Goal: Transaction & Acquisition: Purchase product/service

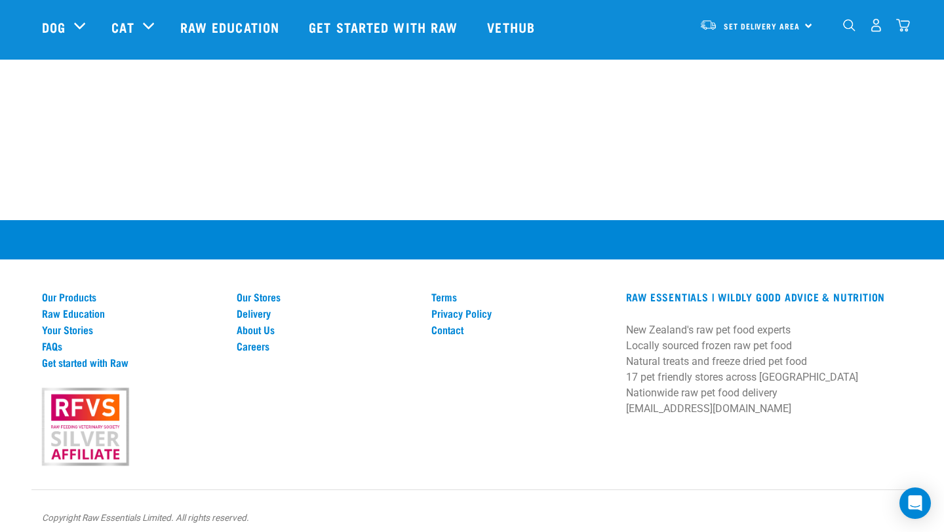
scroll to position [2302, 0]
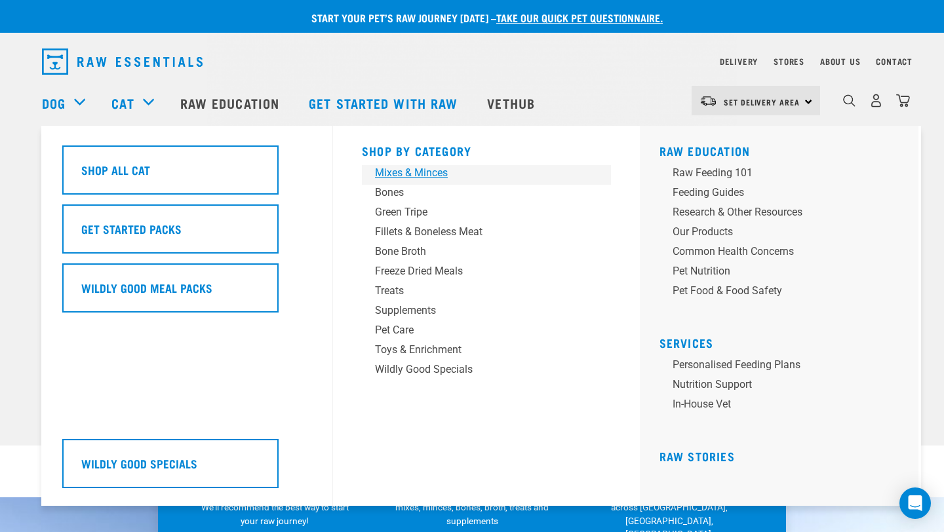
click at [382, 177] on div "Mixes & Minces" at bounding box center [477, 173] width 204 height 16
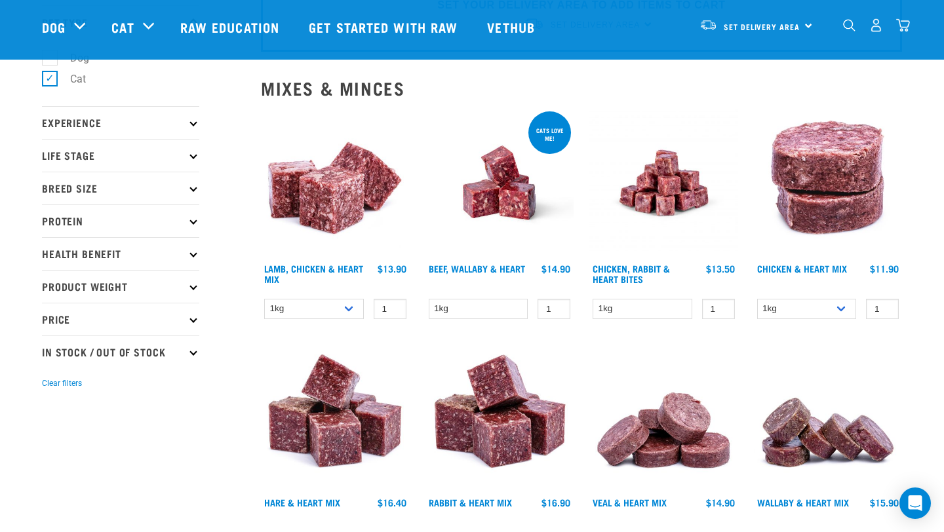
scroll to position [101, 0]
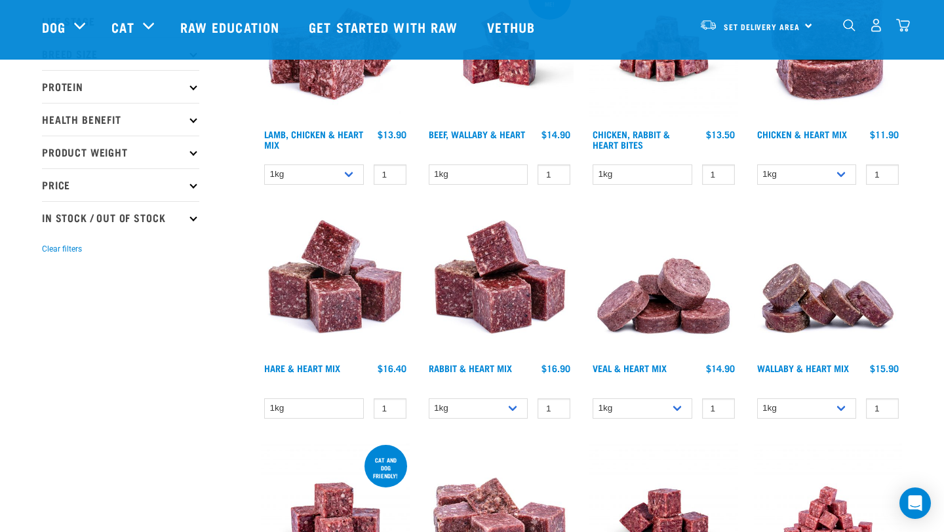
scroll to position [224, 0]
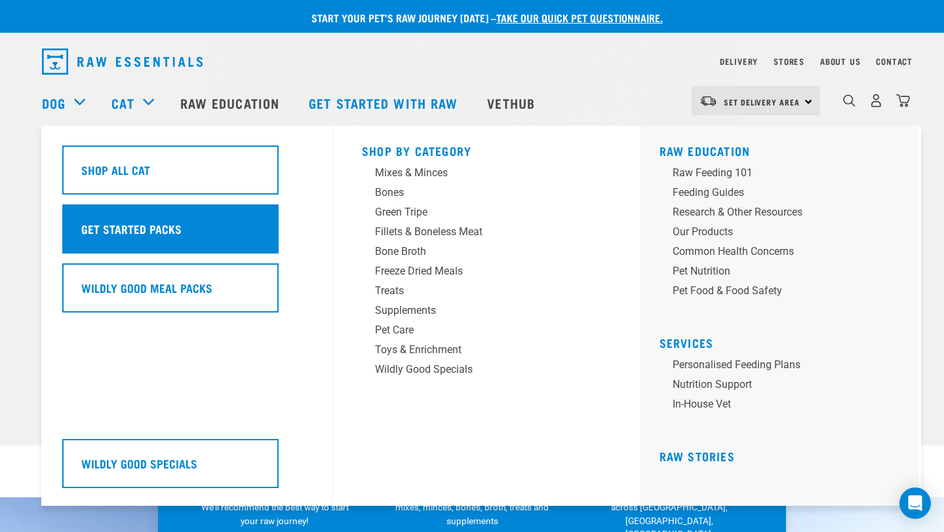
click at [156, 223] on h5 "Get Started Packs" at bounding box center [131, 228] width 100 height 17
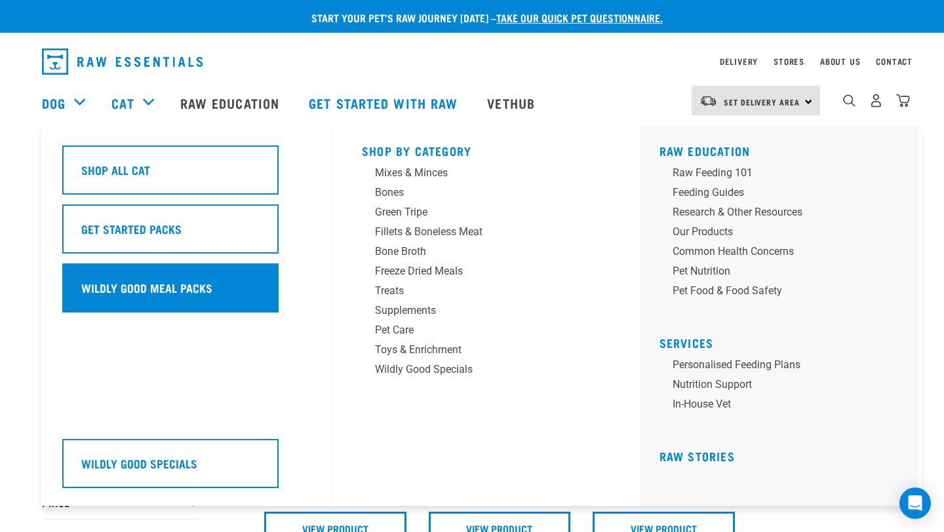
click at [166, 272] on div "Wildly Good Meal Packs" at bounding box center [170, 287] width 216 height 49
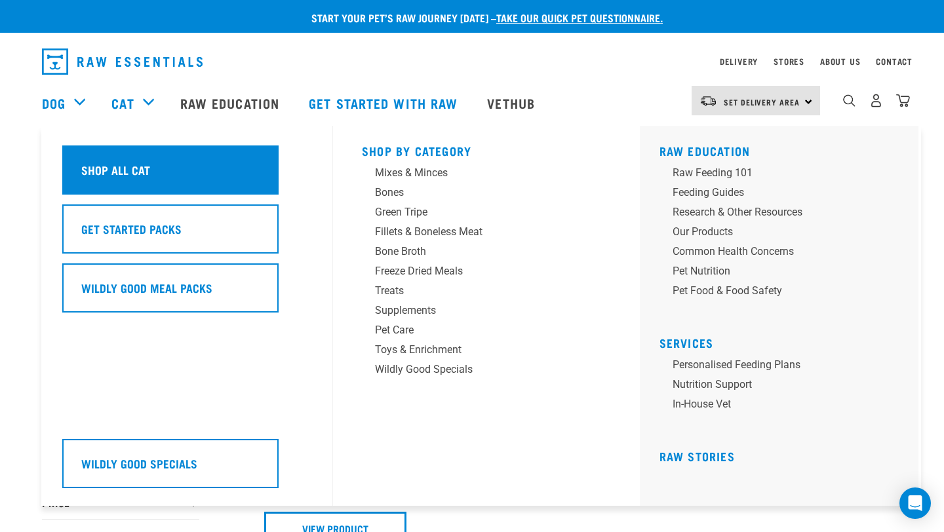
click at [145, 157] on div "Shop All Cat" at bounding box center [170, 169] width 216 height 49
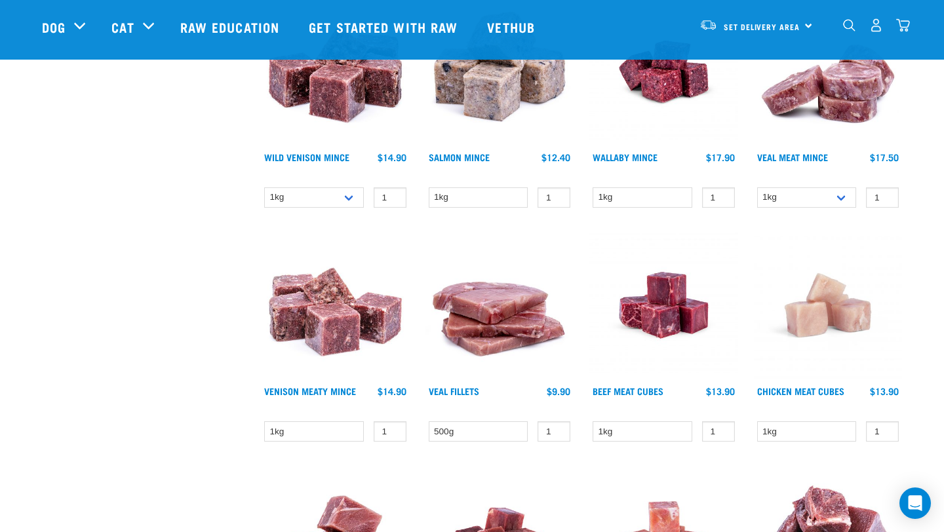
scroll to position [1486, 0]
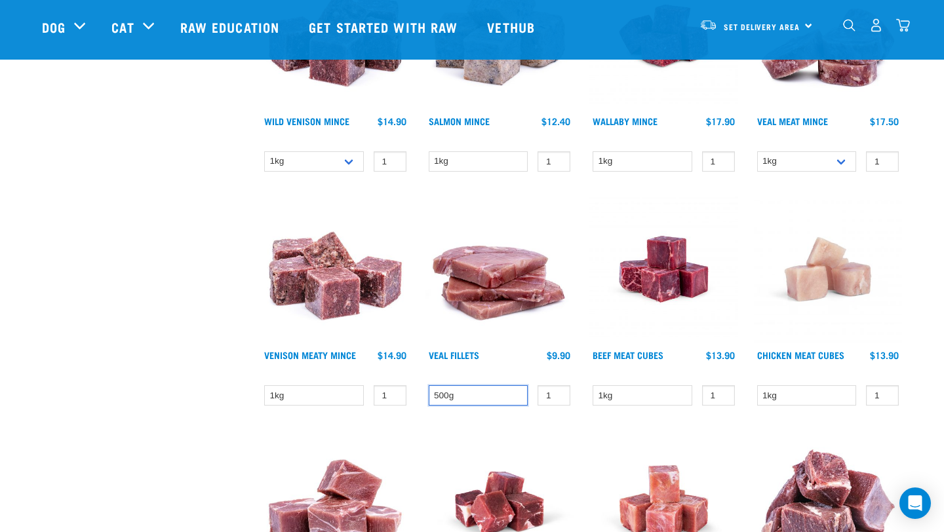
click at [517, 386] on select "500g" at bounding box center [479, 395] width 100 height 20
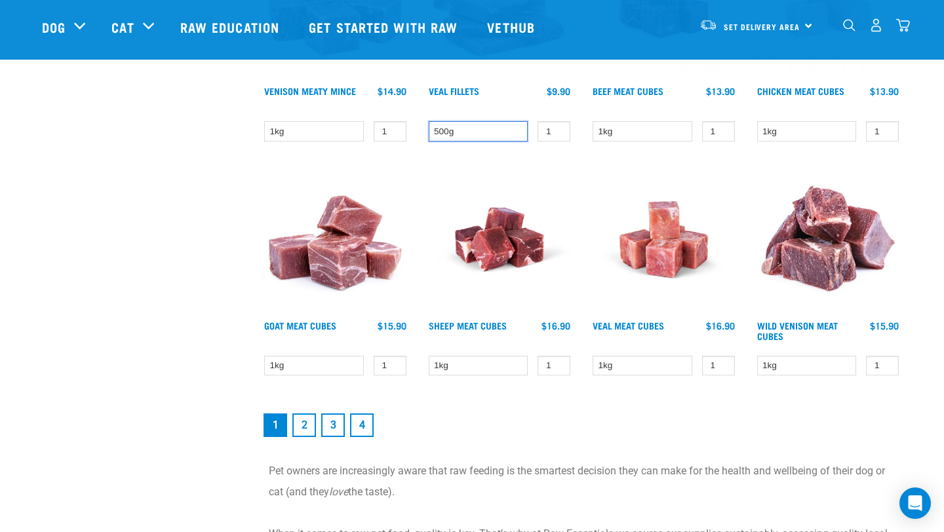
scroll to position [1786, 0]
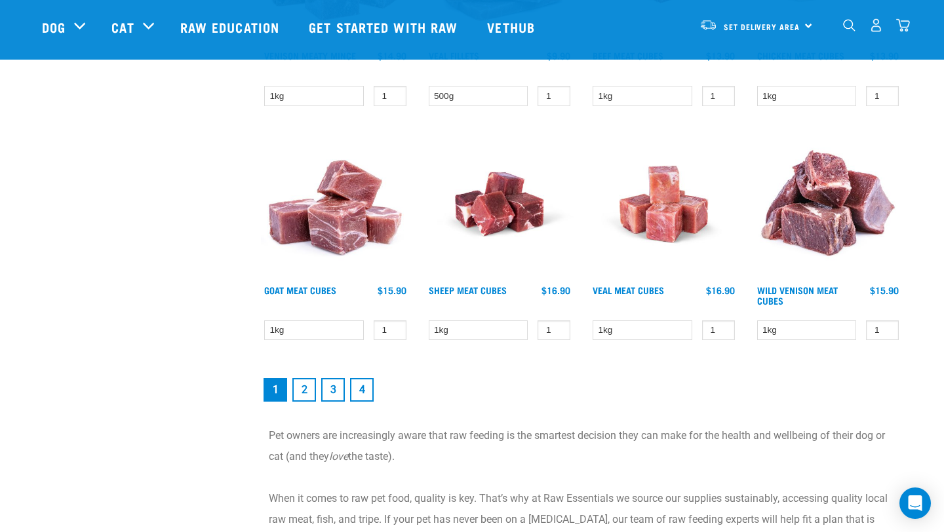
click at [303, 387] on link "2" at bounding box center [304, 390] width 24 height 24
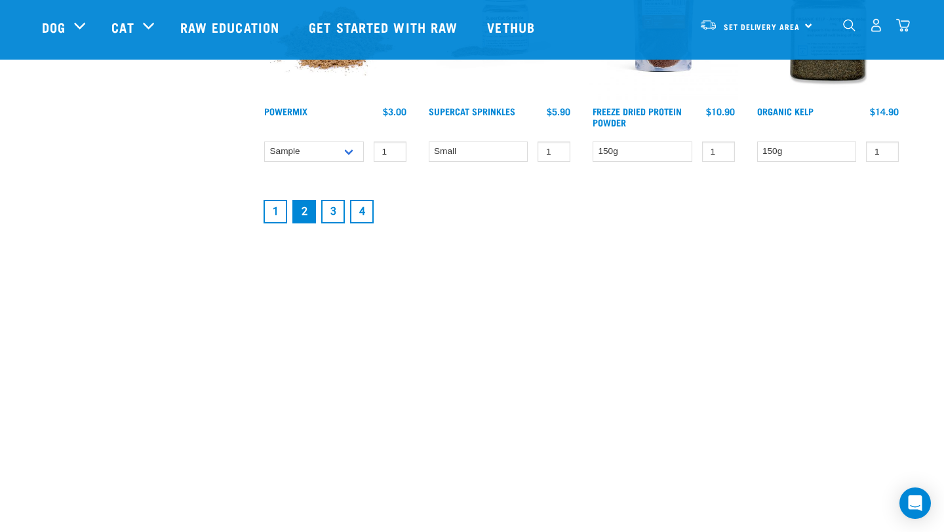
scroll to position [1889, 0]
click at [334, 214] on link "3" at bounding box center [333, 211] width 24 height 24
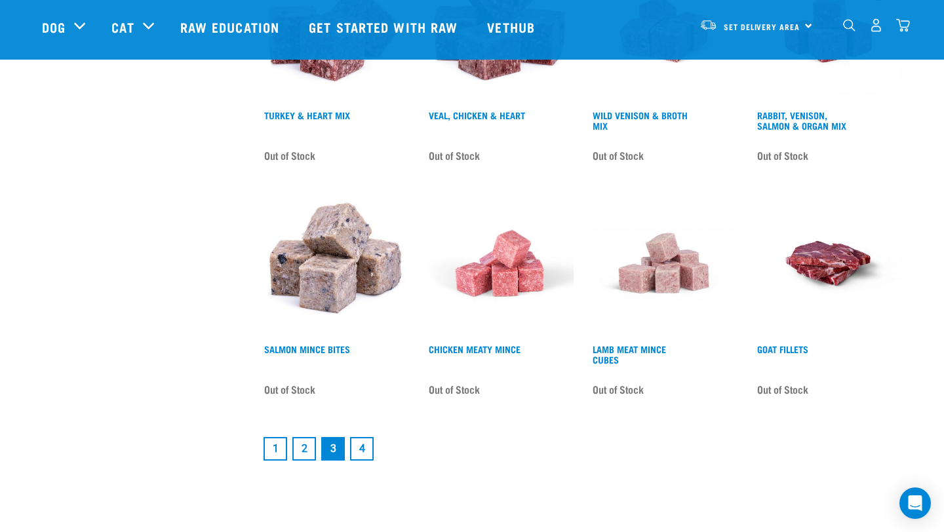
scroll to position [1678, 0]
click at [277, 436] on link "1" at bounding box center [275, 448] width 24 height 24
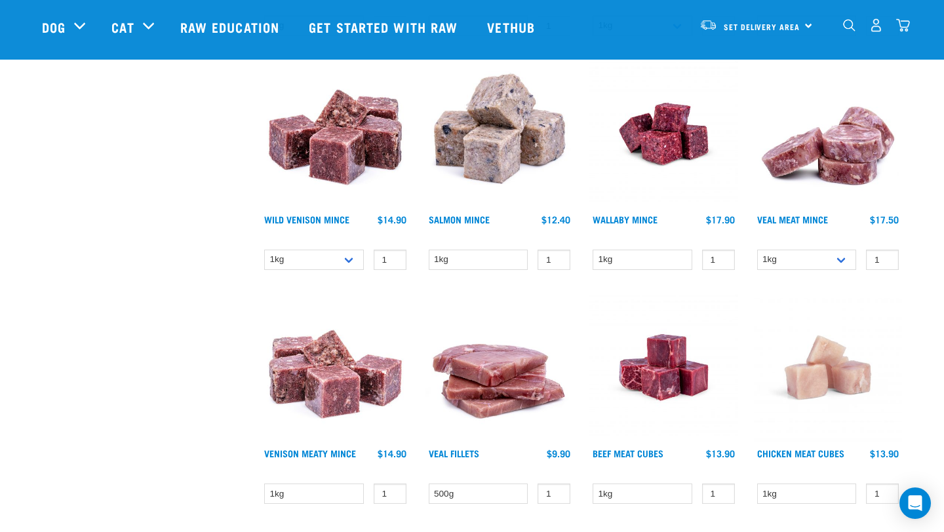
scroll to position [1385, 0]
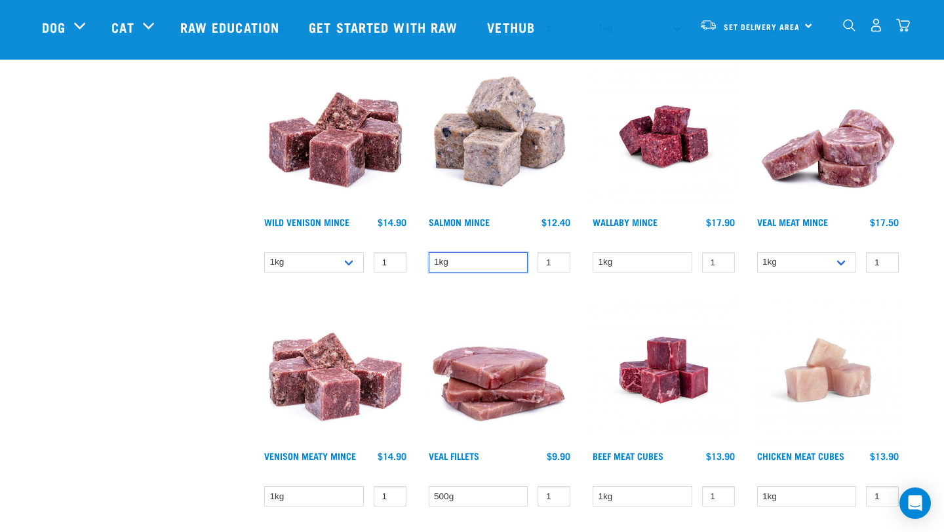
click at [515, 261] on select "1kg" at bounding box center [479, 262] width 100 height 20
click at [503, 176] on img at bounding box center [499, 136] width 149 height 149
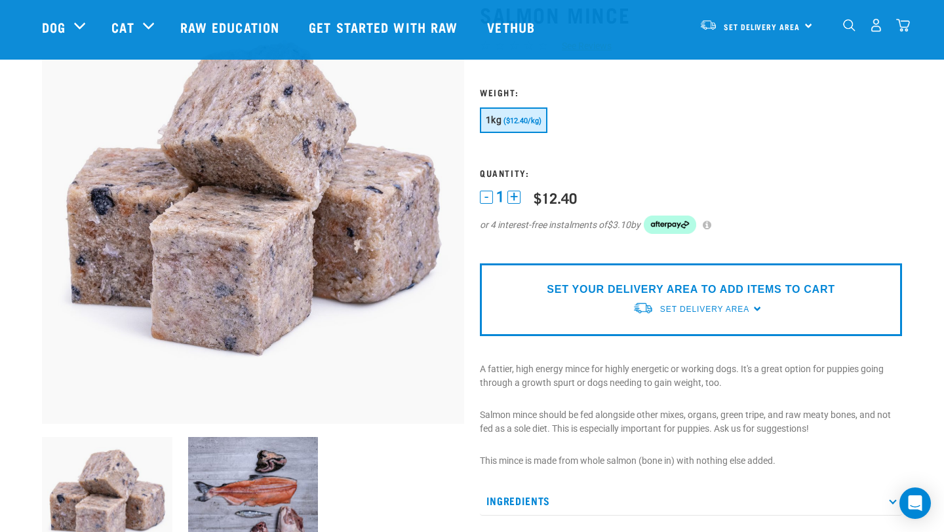
scroll to position [98, 0]
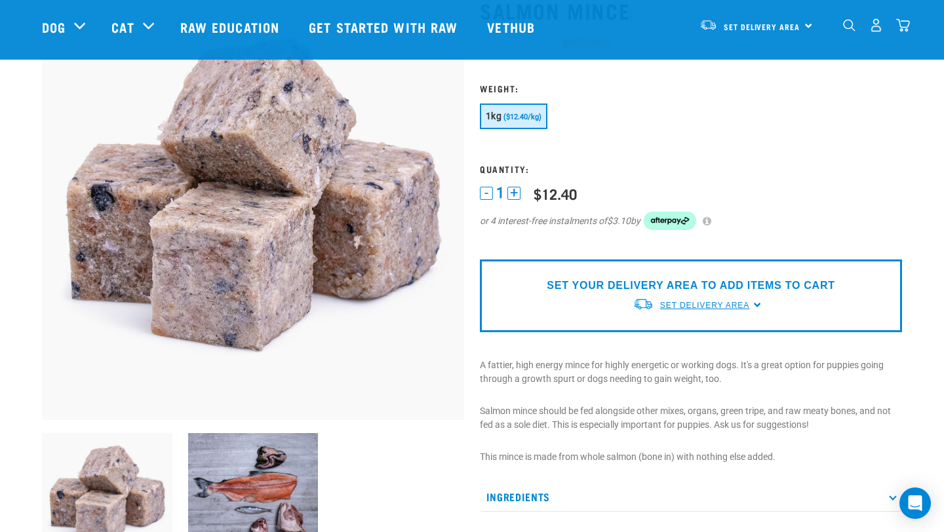
click at [691, 303] on span "Set Delivery Area" at bounding box center [704, 305] width 89 height 9
click at [686, 333] on link "[GEOGRAPHIC_DATA]" at bounding box center [697, 336] width 130 height 22
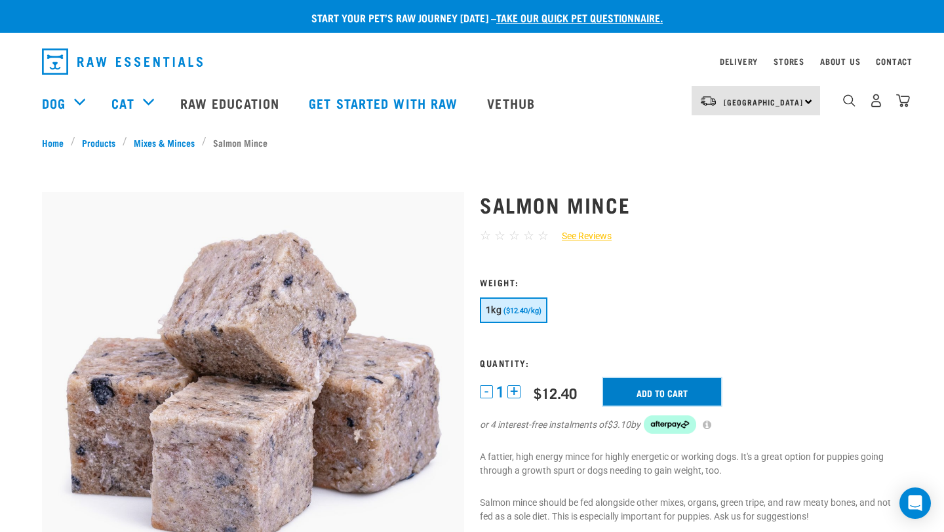
click at [645, 388] on input "Add to cart" at bounding box center [662, 392] width 118 height 28
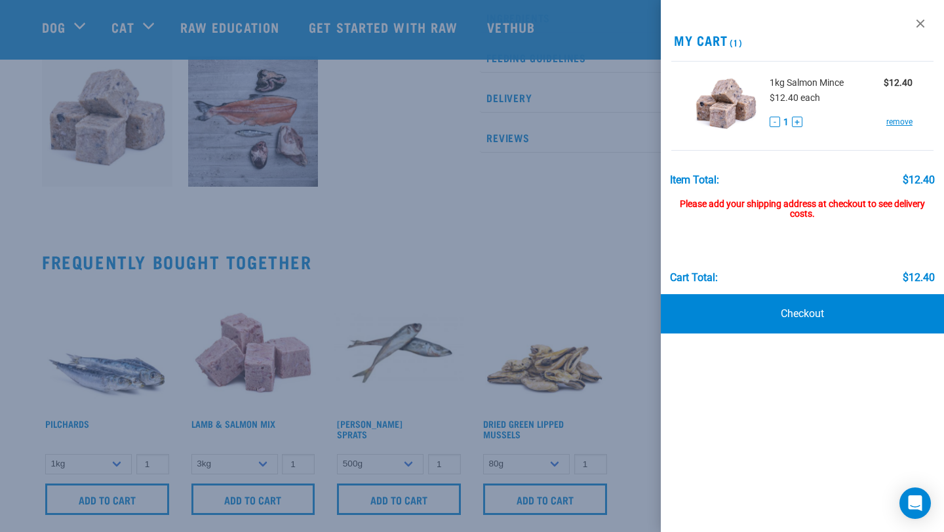
scroll to position [478, 0]
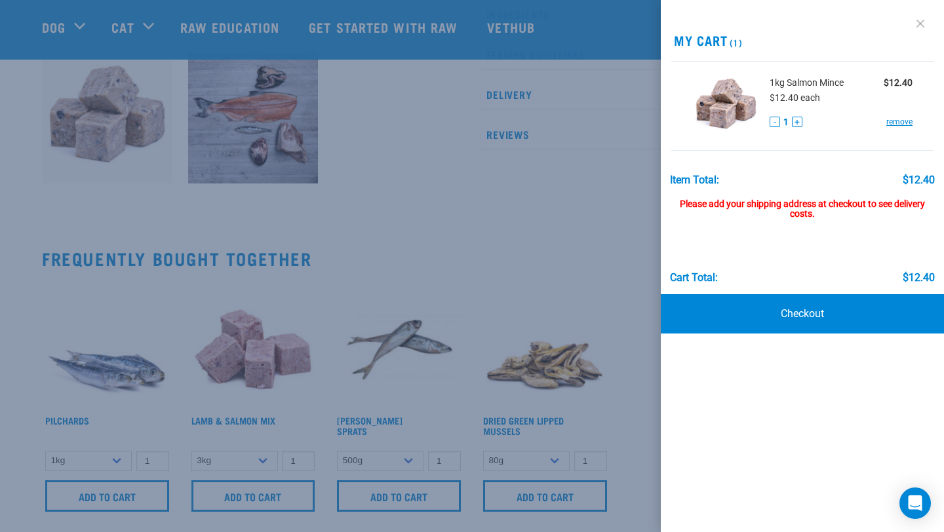
click at [921, 21] on link at bounding box center [920, 23] width 21 height 21
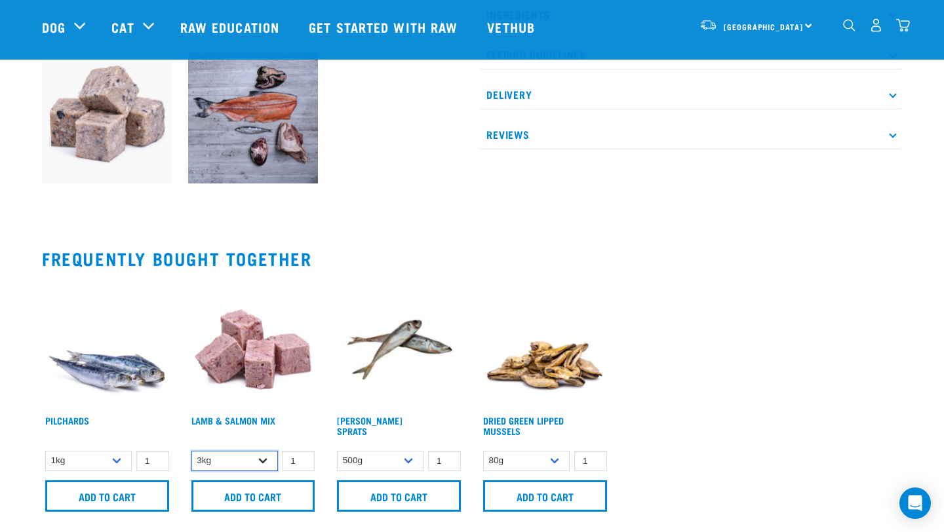
click at [263, 463] on select "3kg" at bounding box center [234, 461] width 86 height 20
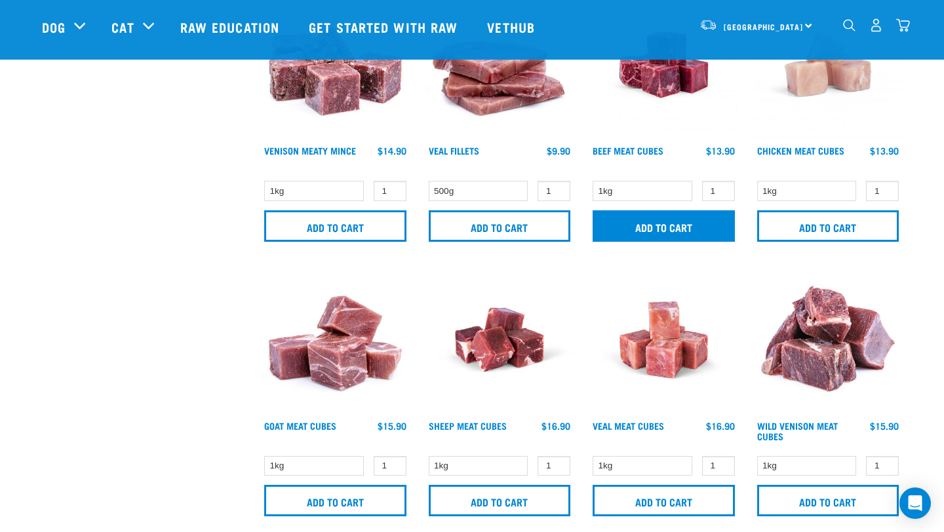
scroll to position [1756, 0]
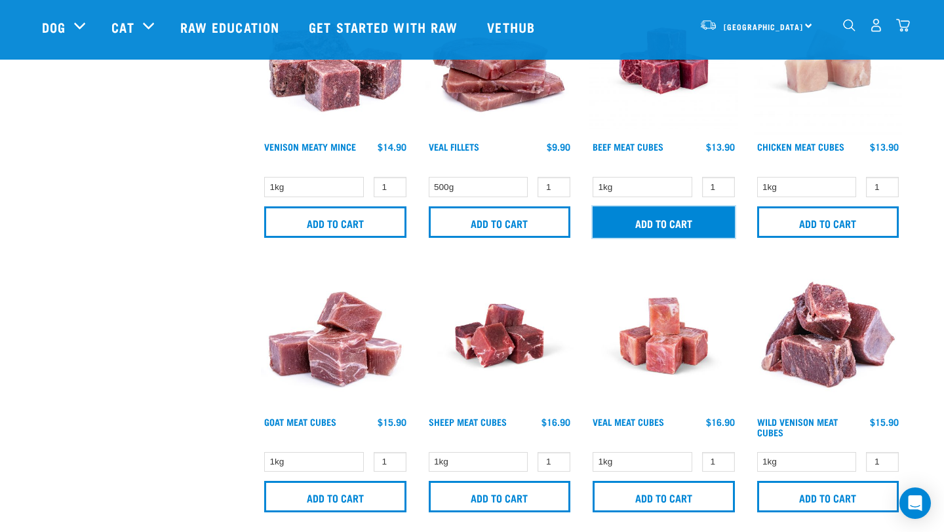
click at [645, 229] on input "Add to cart" at bounding box center [663, 221] width 142 height 31
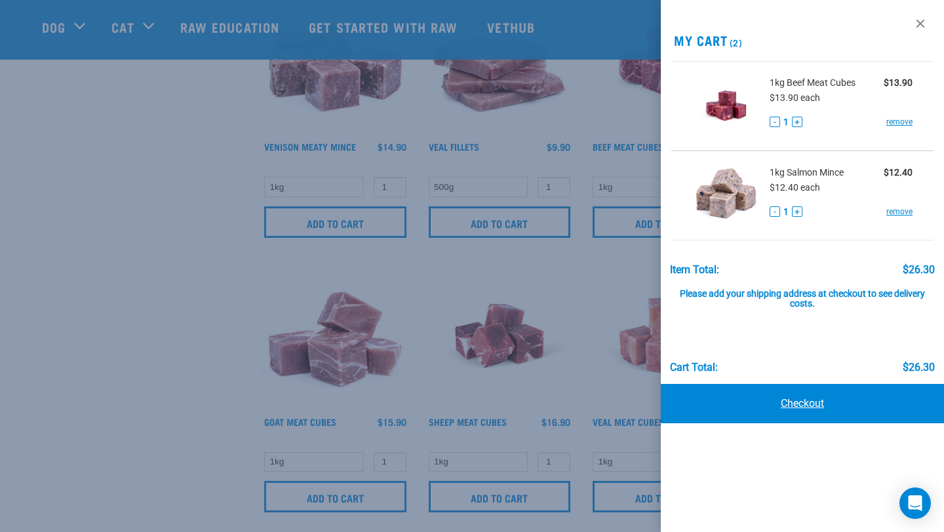
click at [832, 397] on link "Checkout" at bounding box center [802, 403] width 283 height 39
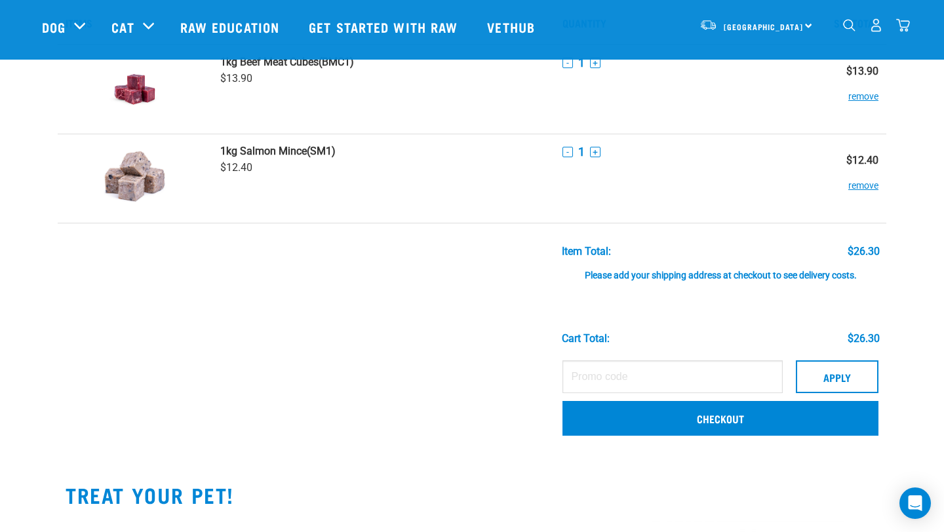
scroll to position [66, 0]
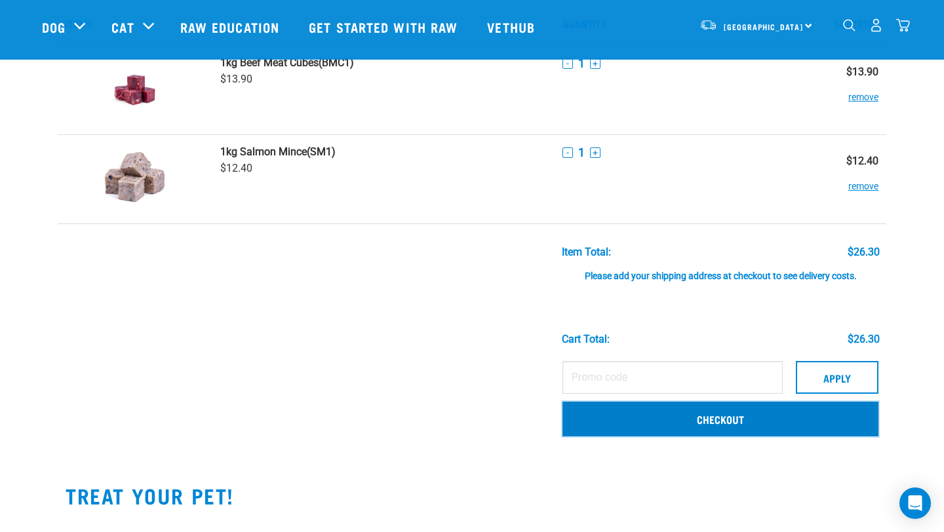
click at [644, 427] on link "Checkout" at bounding box center [720, 419] width 316 height 34
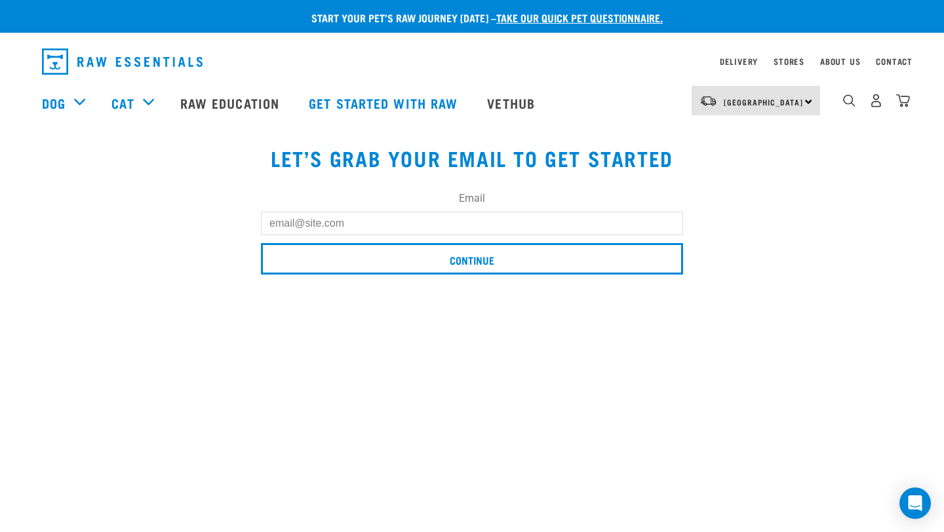
click at [517, 220] on input "Email" at bounding box center [472, 224] width 422 height 24
type input "[DOMAIN_NAME][EMAIL_ADDRESS][DOMAIN_NAME]"
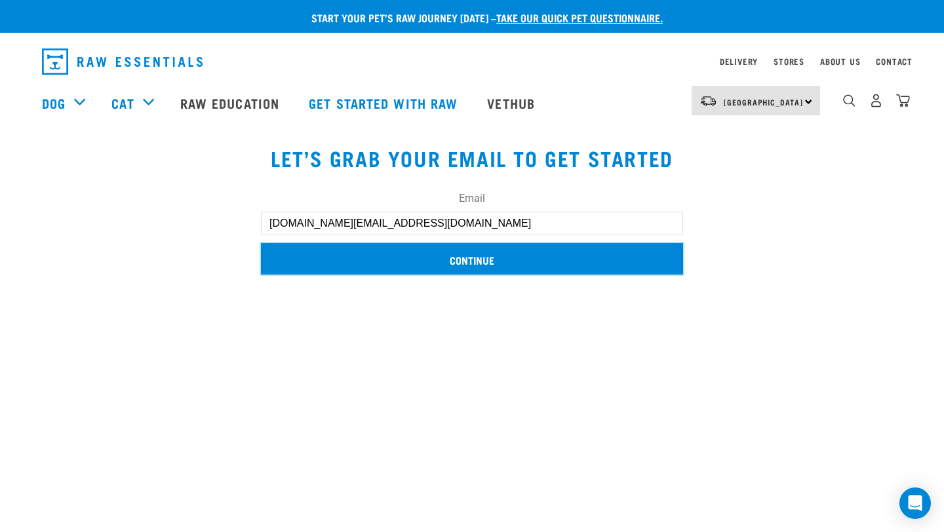
click at [440, 266] on input "Continue" at bounding box center [472, 258] width 422 height 31
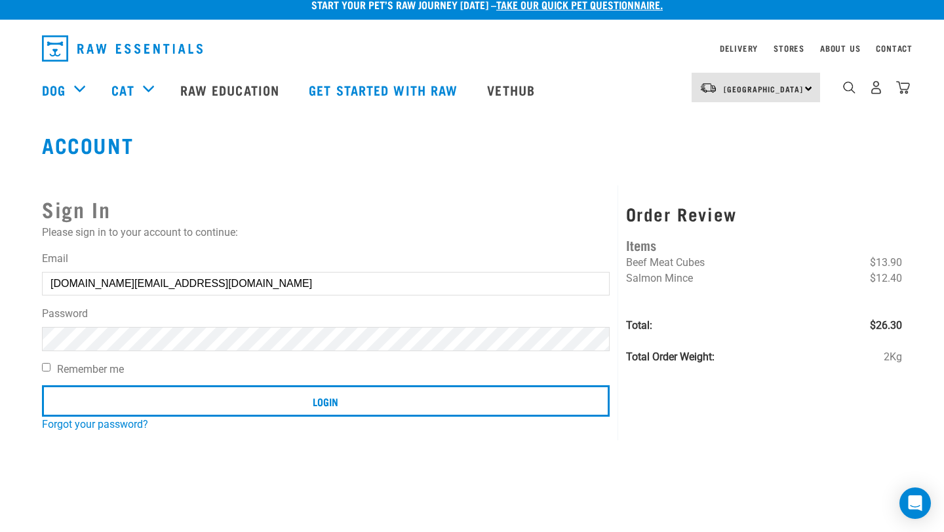
scroll to position [21, 0]
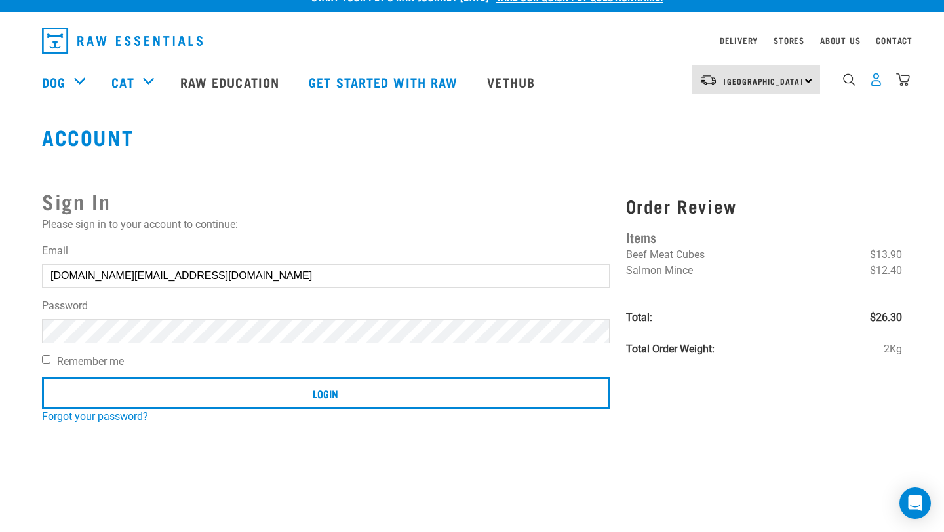
click at [877, 78] on img "dropdown navigation" at bounding box center [876, 80] width 14 height 14
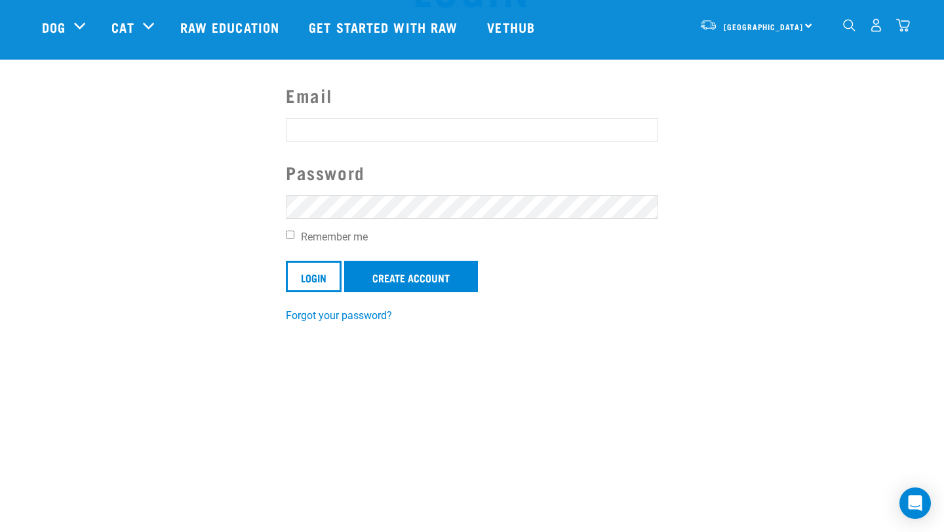
scroll to position [115, 0]
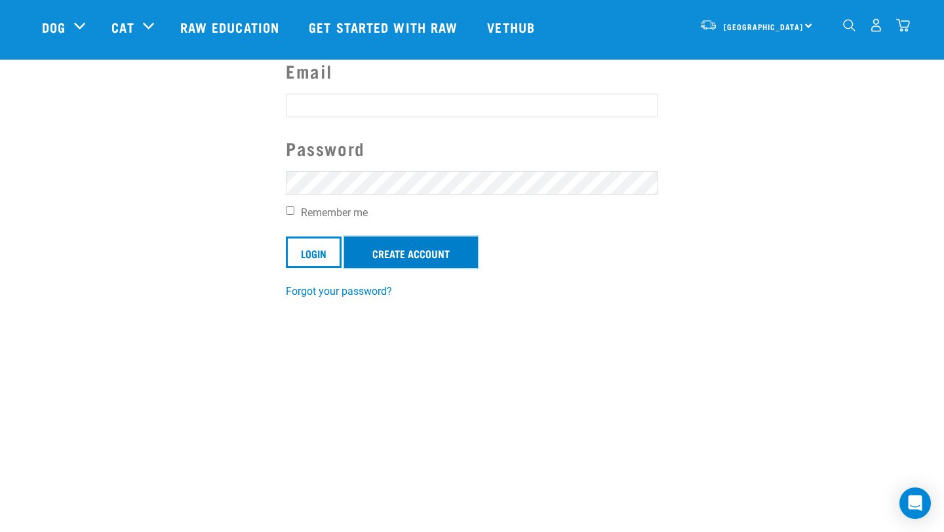
click at [435, 250] on link "Create Account" at bounding box center [411, 252] width 134 height 31
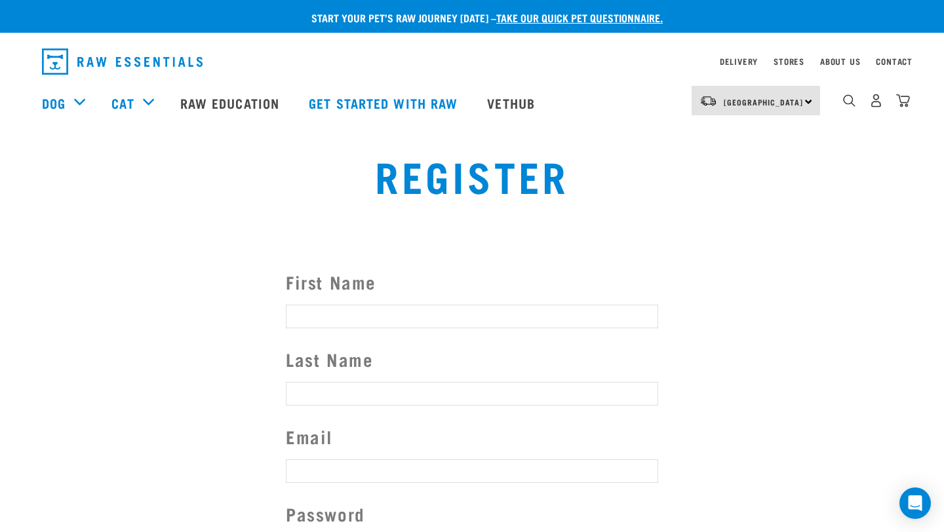
click at [463, 312] on input "First Name" at bounding box center [472, 317] width 372 height 24
type input "Reesha"
type input "Sen"
type input "[DOMAIN_NAME][EMAIL_ADDRESS][DOMAIN_NAME]"
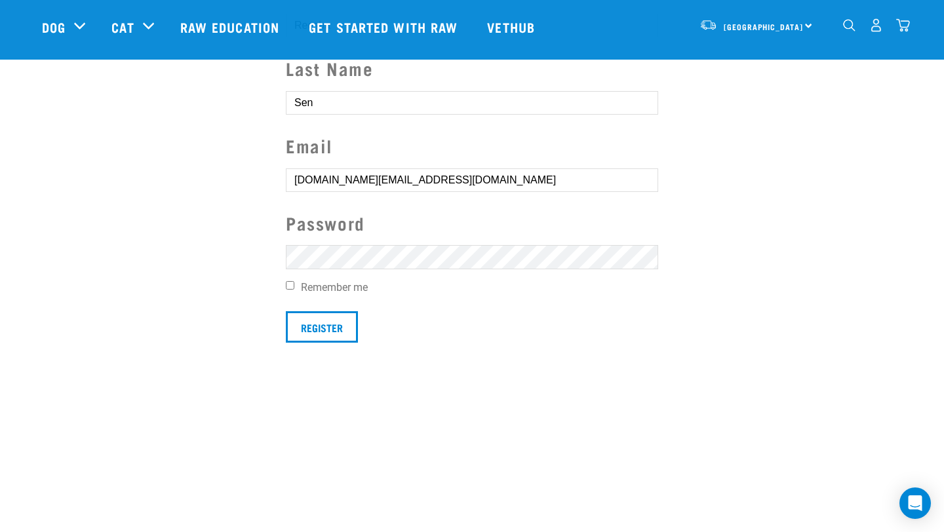
scroll to position [194, 0]
click at [311, 330] on input "Register" at bounding box center [322, 327] width 72 height 31
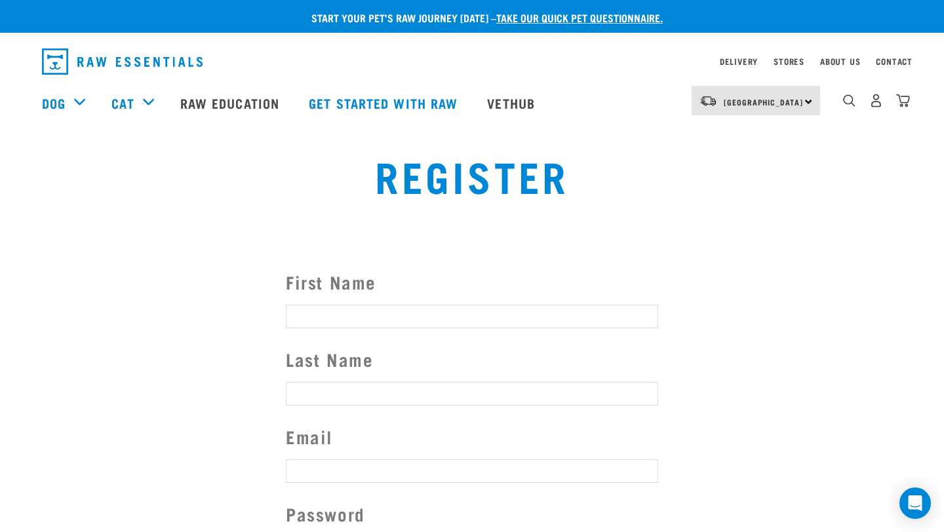
click at [25, 249] on button "delete" at bounding box center [18, 242] width 13 height 13
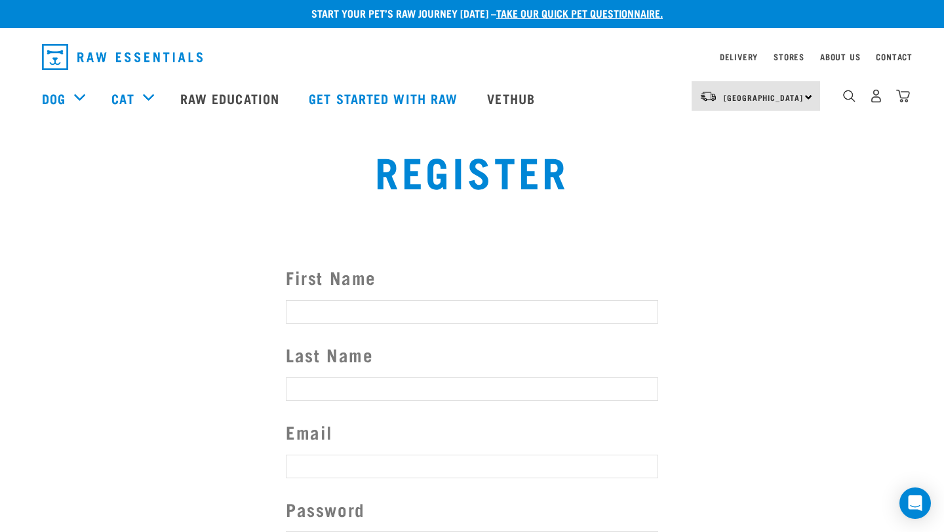
scroll to position [5, 0]
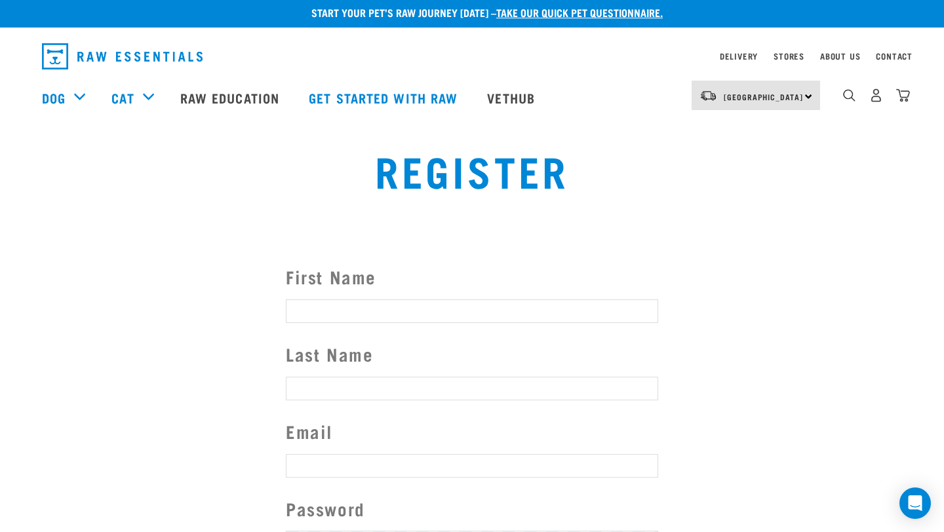
click at [368, 316] on input "First Name" at bounding box center [472, 311] width 372 height 24
type input "Reesha"
type input "Sen"
type input "senreesha.rs@gmail.com"
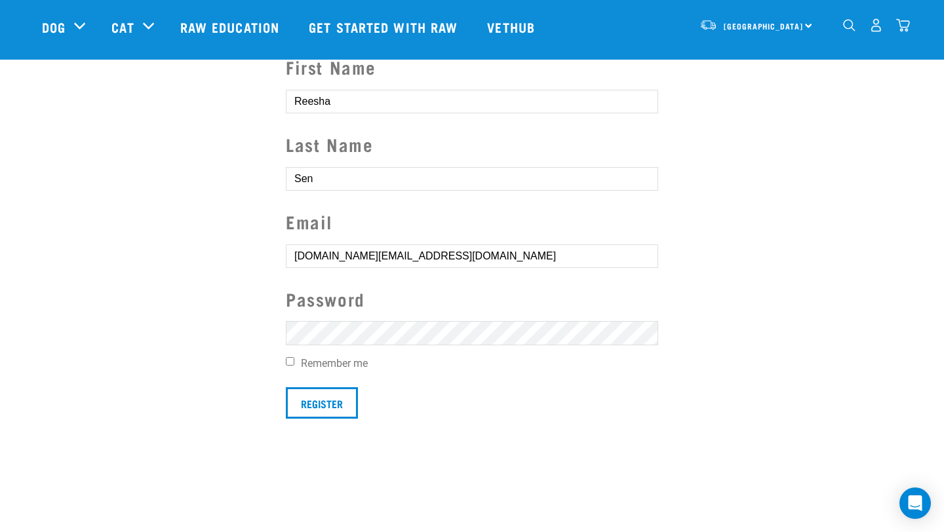
scroll to position [120, 0]
click at [317, 398] on input "Register" at bounding box center [322, 401] width 72 height 31
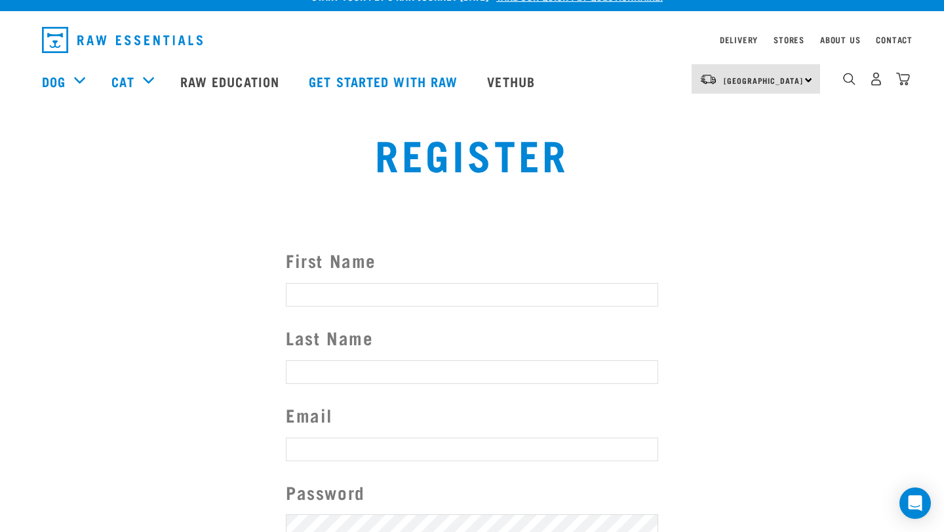
scroll to position [23, 0]
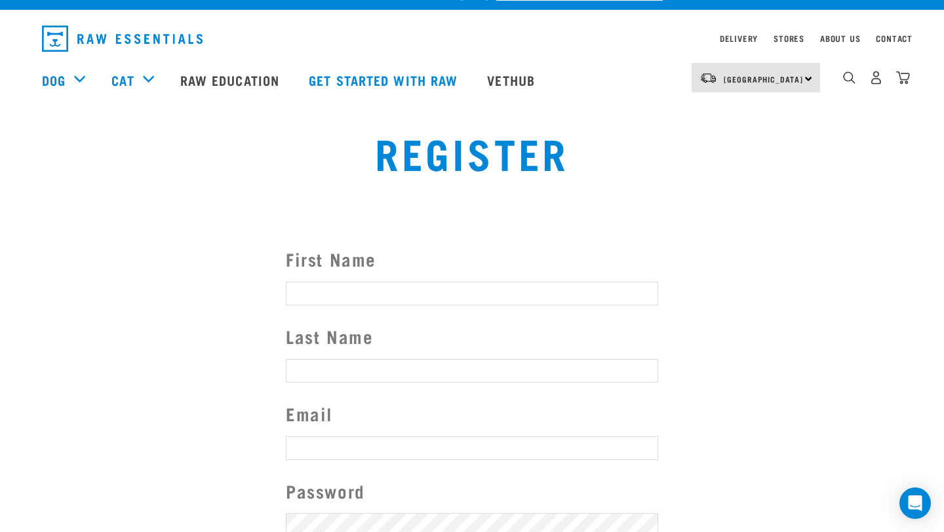
click at [25, 249] on button "delete" at bounding box center [18, 242] width 13 height 13
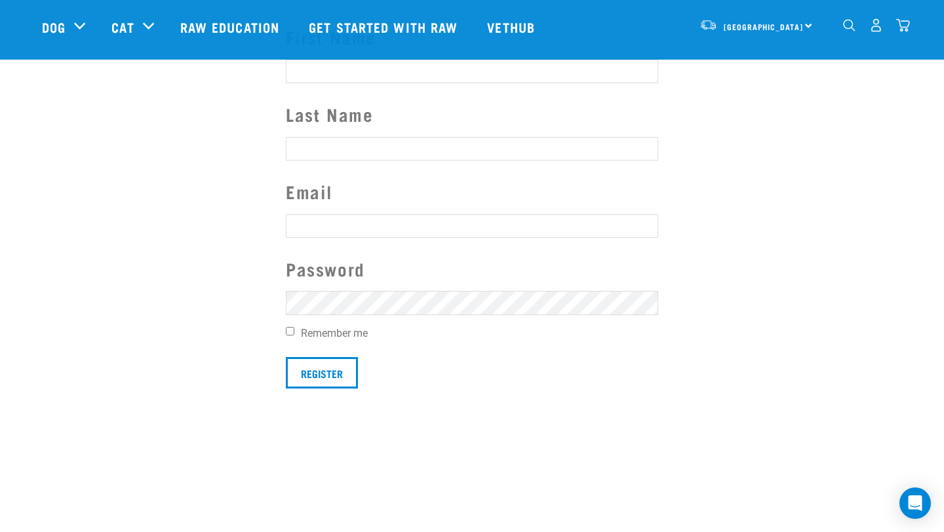
scroll to position [0, 0]
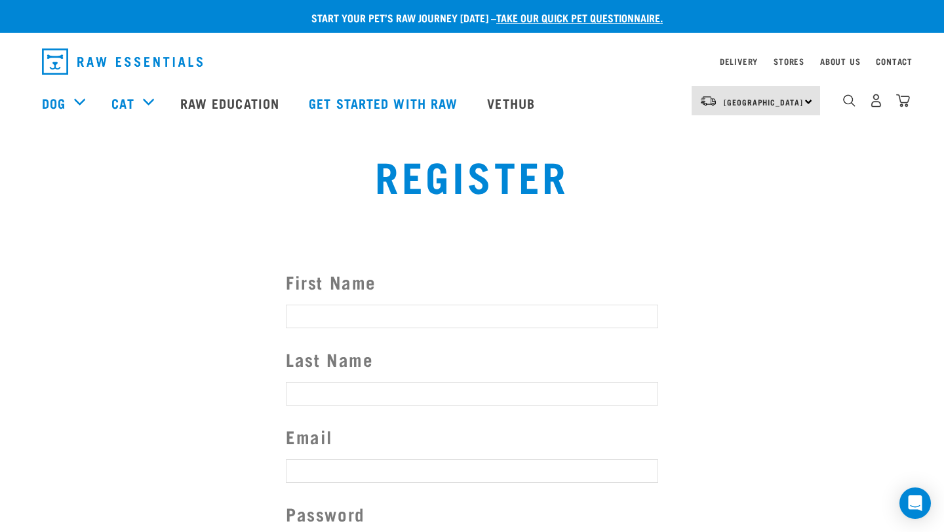
click at [904, 102] on img "dropdown navigation" at bounding box center [903, 101] width 14 height 14
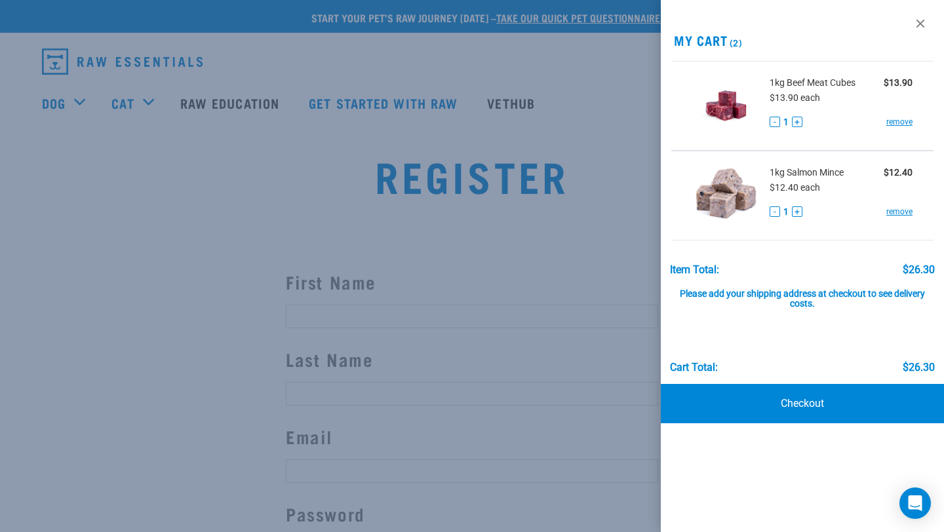
click at [790, 377] on div "View past orders / re-order My Cart (2) 1kg Beef Meat Cubes $13.90 $13.90 each …" at bounding box center [802, 266] width 283 height 532
click at [782, 406] on link "Checkout" at bounding box center [802, 403] width 283 height 39
click at [800, 399] on link "Checkout" at bounding box center [802, 403] width 283 height 39
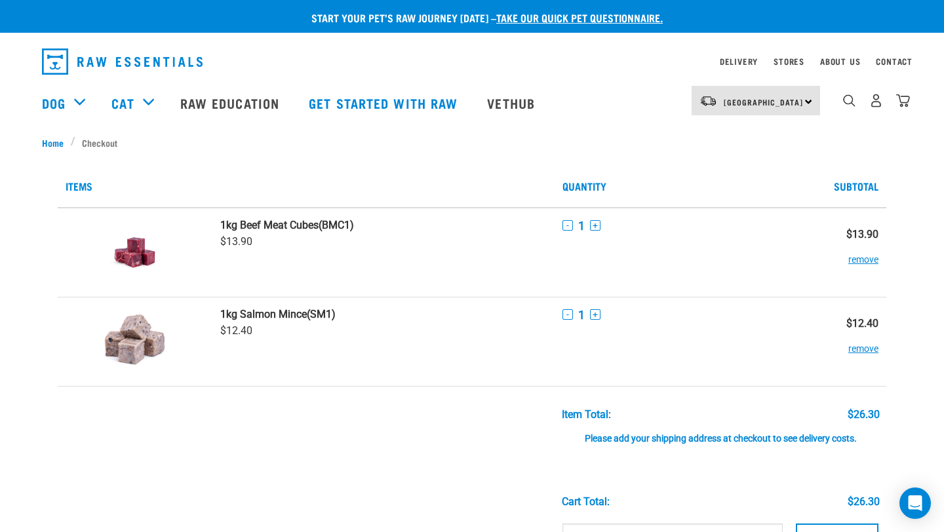
click at [797, 102] on div "North Island North Island South Island" at bounding box center [755, 100] width 128 height 29
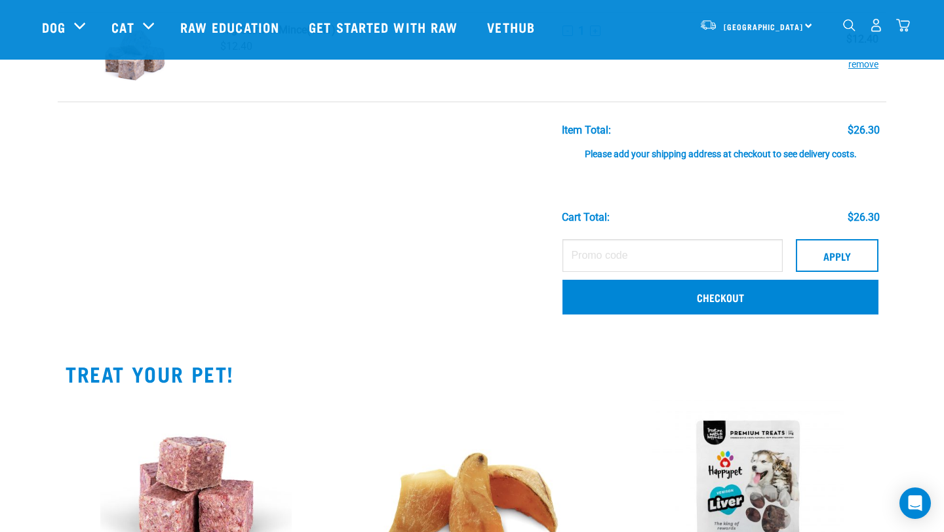
scroll to position [128, 0]
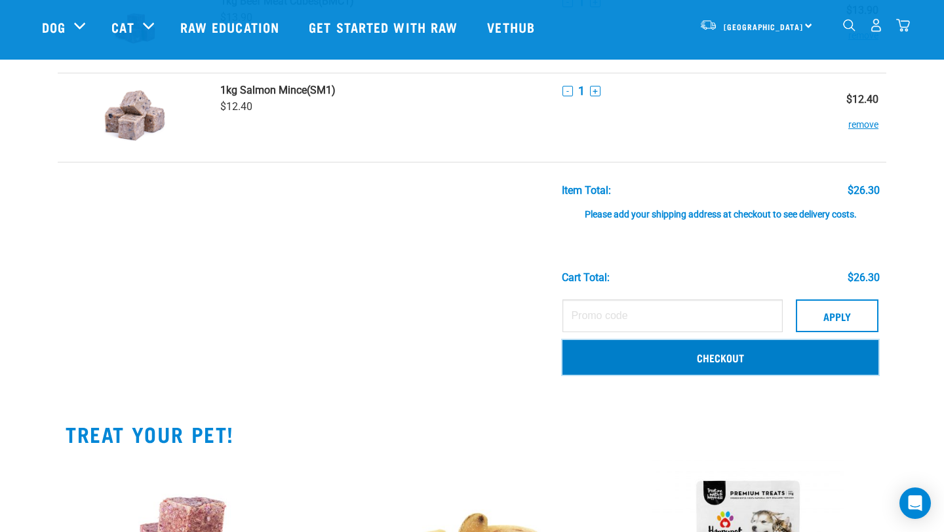
click at [729, 358] on link "Checkout" at bounding box center [720, 357] width 316 height 34
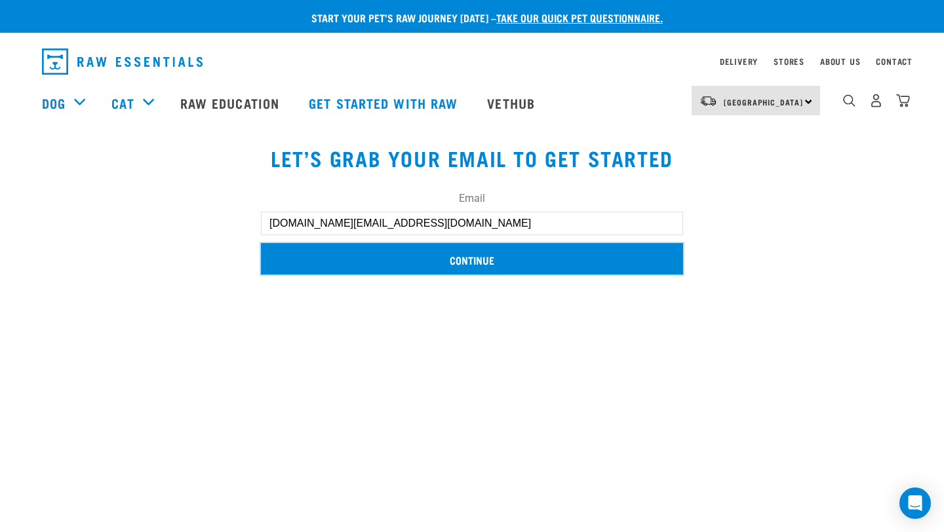
click at [593, 251] on input "Continue" at bounding box center [472, 258] width 422 height 31
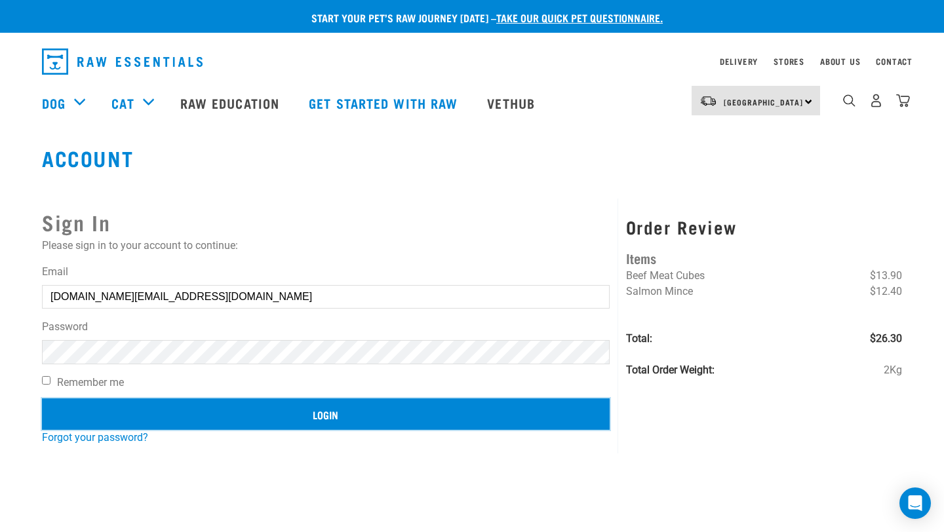
click at [349, 413] on input "Login" at bounding box center [325, 413] width 567 height 31
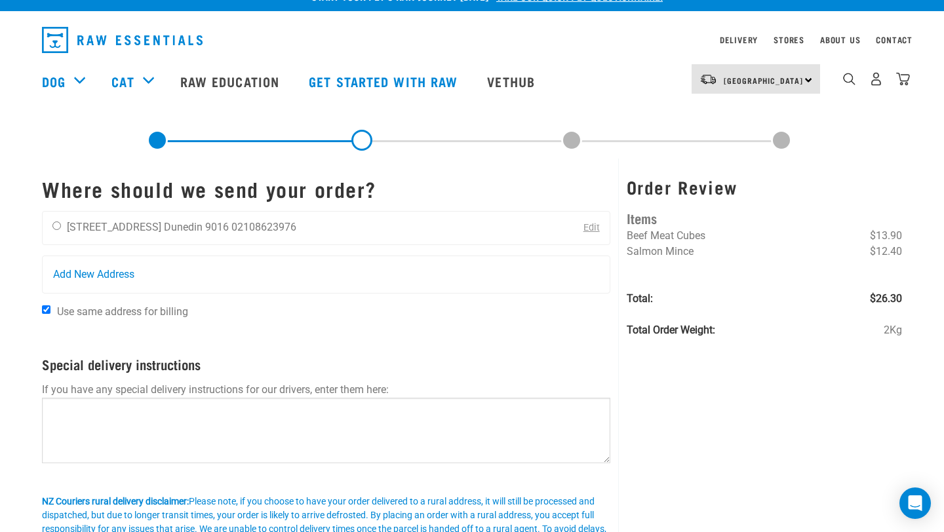
scroll to position [16, 0]
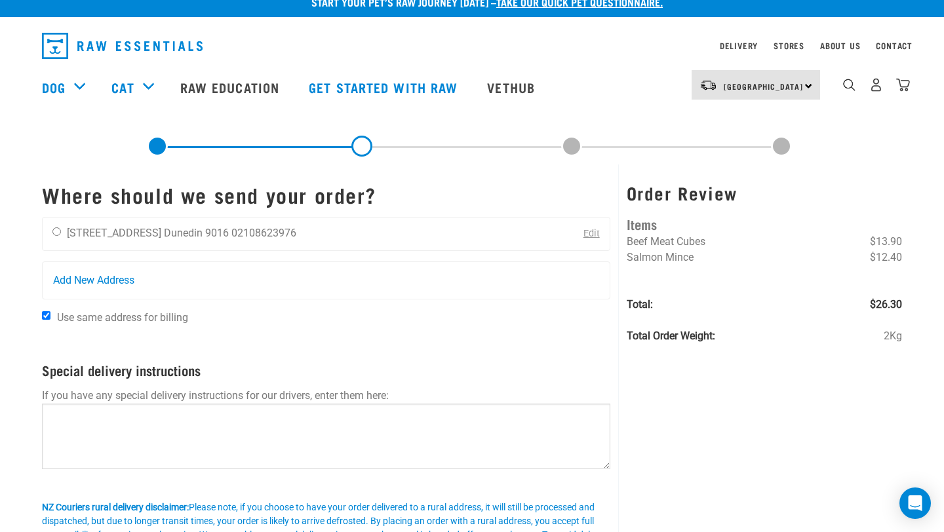
click at [298, 227] on div "Reesha Sen 7 Albany Street Dunedin 9016 02108623976 Edit" at bounding box center [326, 234] width 568 height 34
click at [590, 237] on link "Edit" at bounding box center [591, 233] width 16 height 11
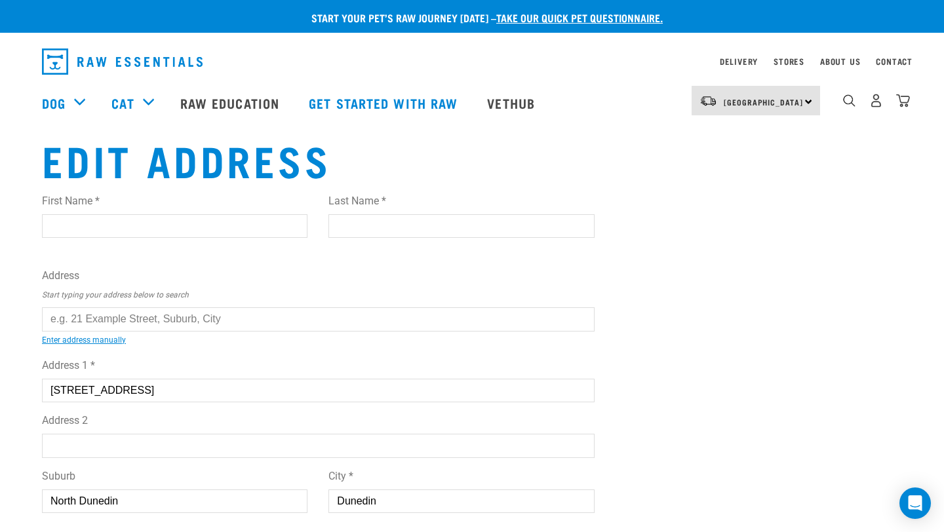
scroll to position [41, 0]
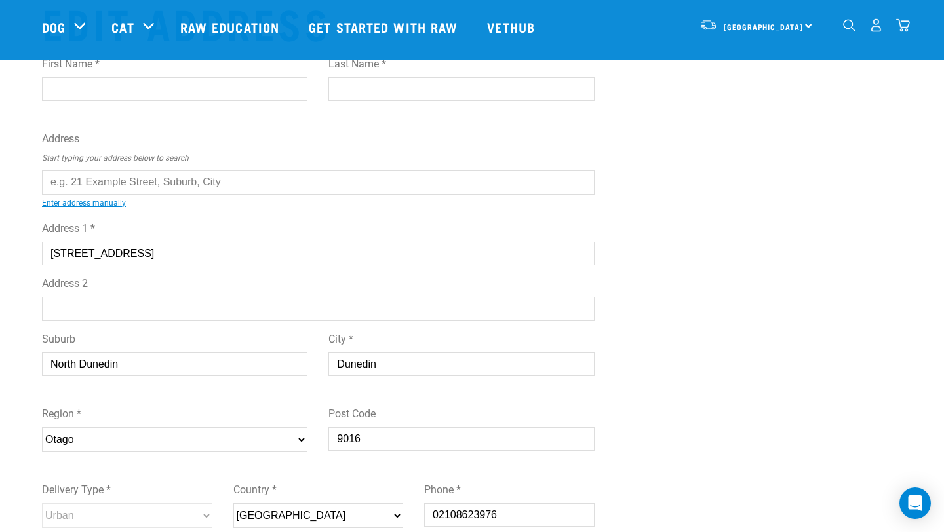
click at [228, 83] on input "First Name *" at bounding box center [174, 89] width 265 height 24
type input "Reesha"
type input "Sen"
click at [241, 185] on input "text" at bounding box center [318, 182] width 552 height 24
click at [244, 212] on div "First Name * Reesha Last Name * Sen Address Start typing your address below to …" at bounding box center [318, 328] width 552 height 565
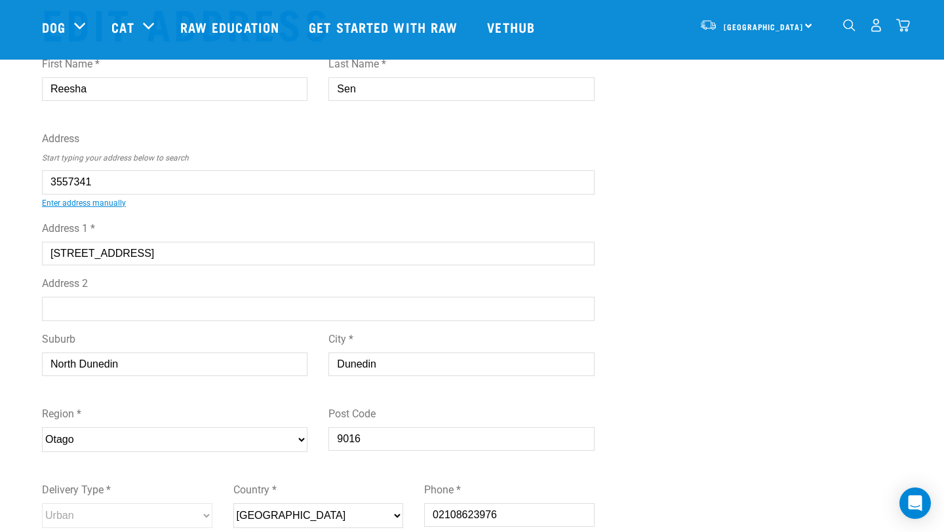
type input "17 Matuhi Grove, Papatoetoe, Auckland 2025"
type input "[STREET_ADDRESS]"
type input "Papatoetoe"
type input "Auckland"
select select "AUK"
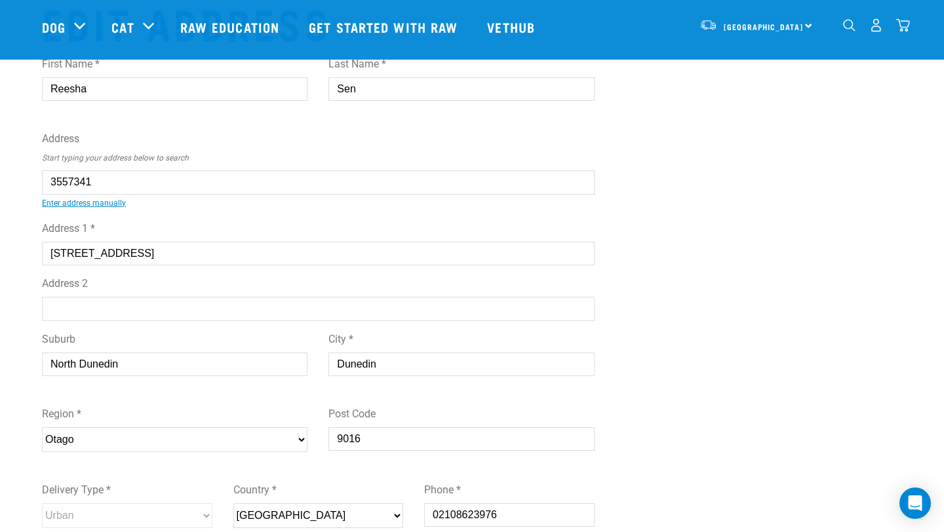
type input "2025"
select select "Urban"
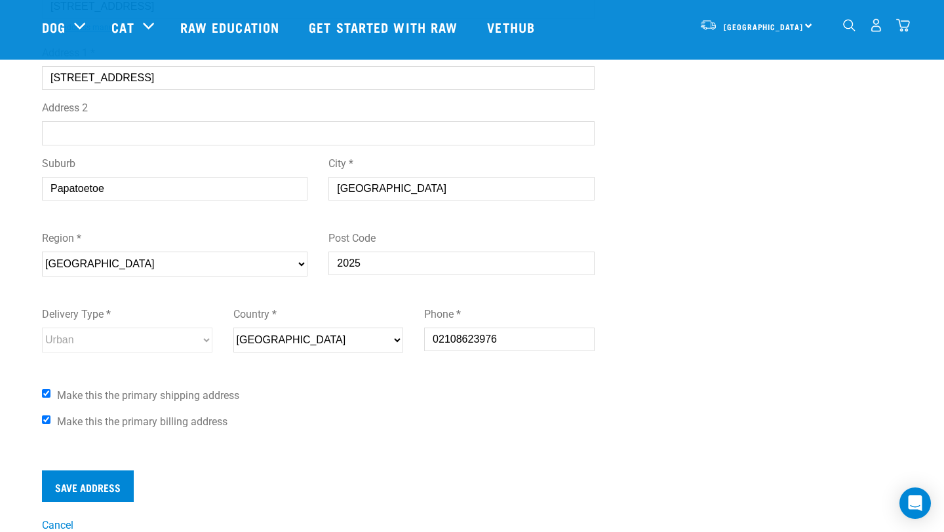
scroll to position [235, 0]
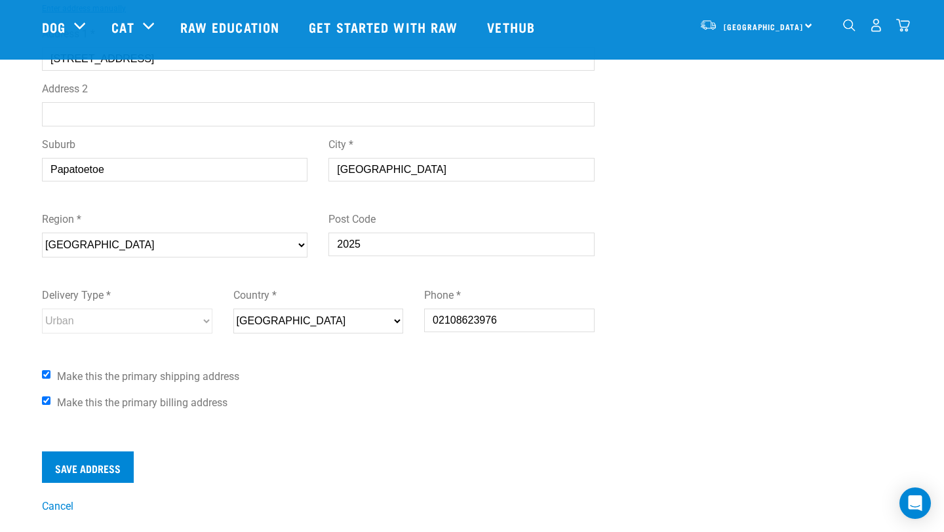
type input "17 Matuhi Grove, Papatoetoe, Auckland 2025"
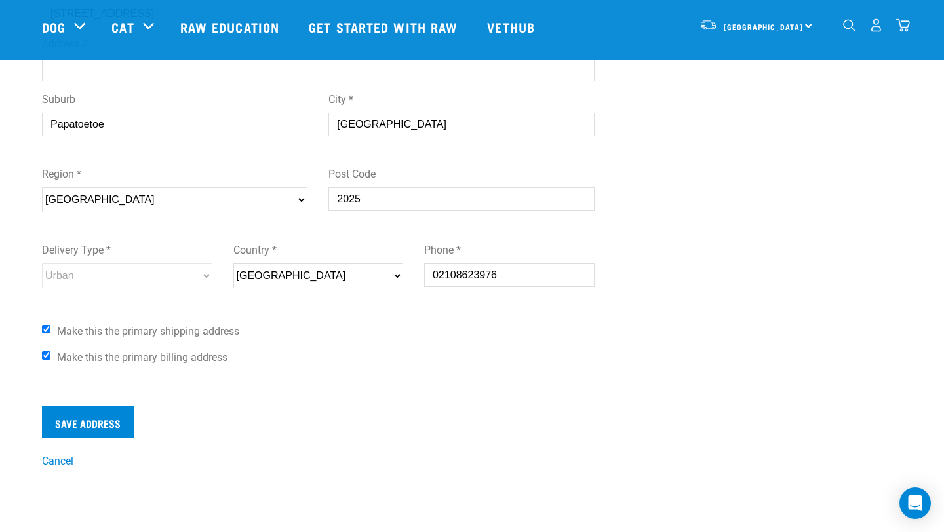
scroll to position [281, 0]
click at [84, 436] on input "Save Address" at bounding box center [88, 421] width 92 height 31
click at [86, 422] on input "Save Address" at bounding box center [88, 421] width 92 height 31
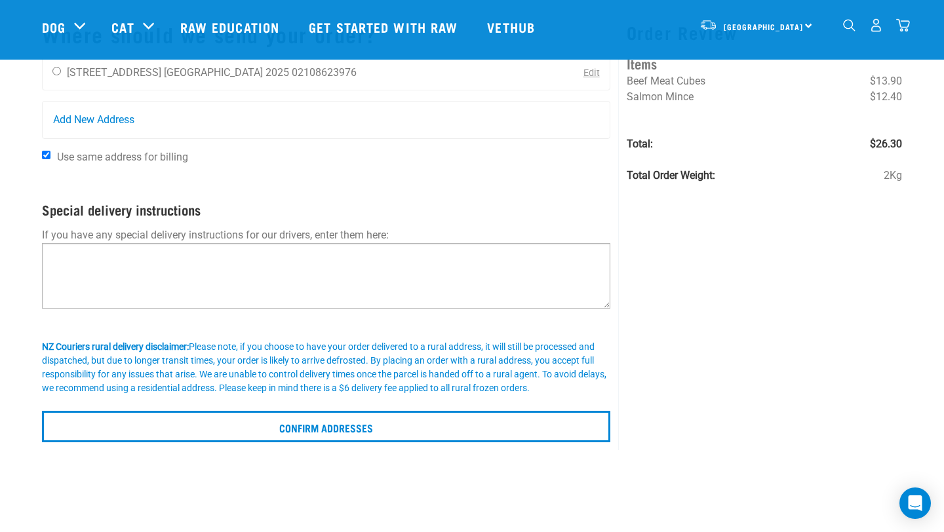
scroll to position [84, 0]
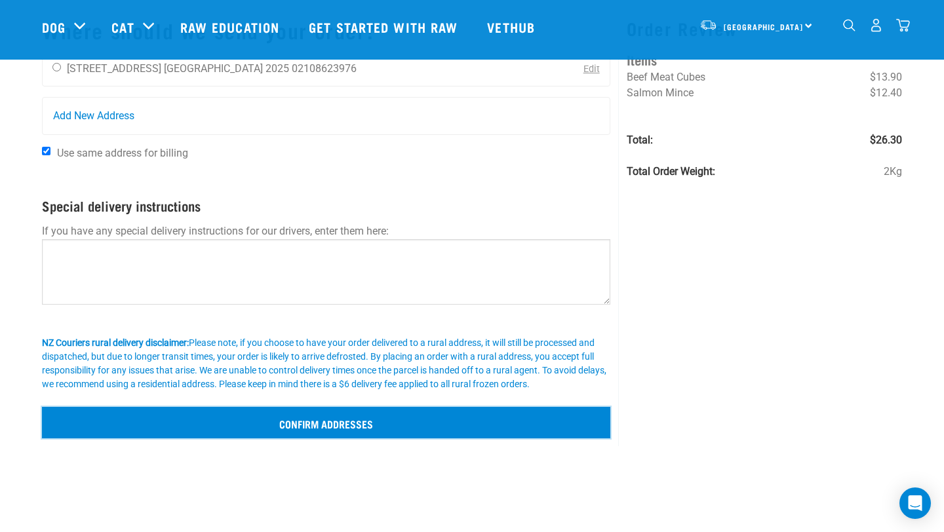
click at [252, 413] on input "Confirm addresses" at bounding box center [326, 422] width 568 height 31
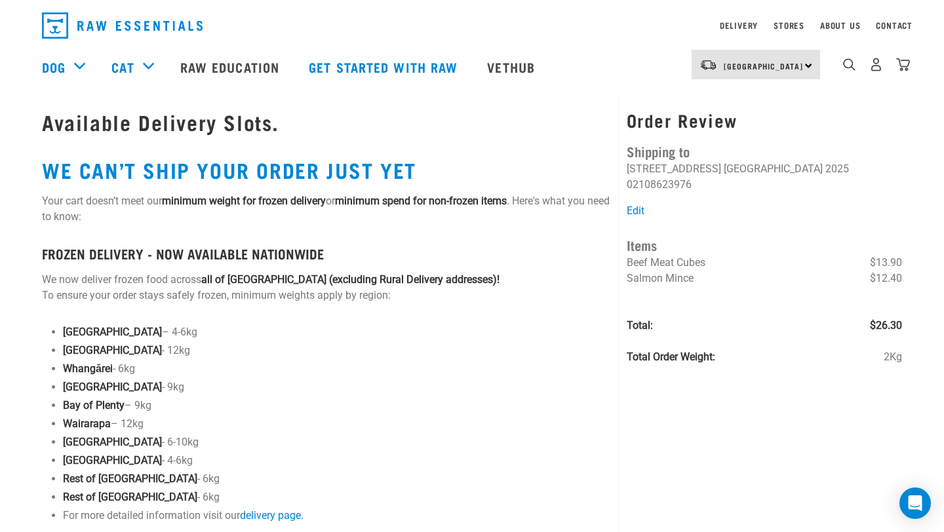
scroll to position [39, 0]
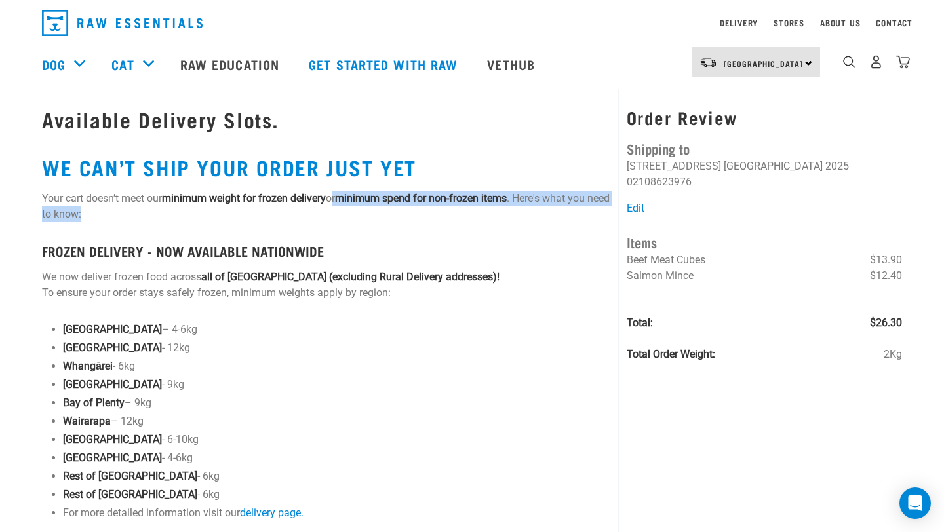
drag, startPoint x: 334, startPoint y: 193, endPoint x: 478, endPoint y: 210, distance: 145.1
click at [481, 209] on p "Your cart doesn’t meet our minimum weight for frozen delivery or minimum spend …" at bounding box center [326, 206] width 568 height 31
click at [460, 329] on p "Auckland – 4-6kg" at bounding box center [336, 330] width 547 height 16
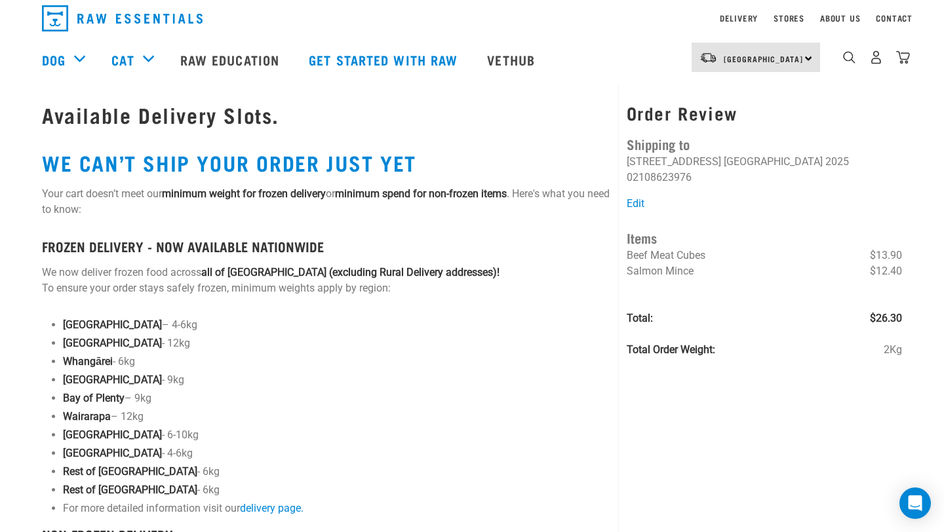
scroll to position [0, 0]
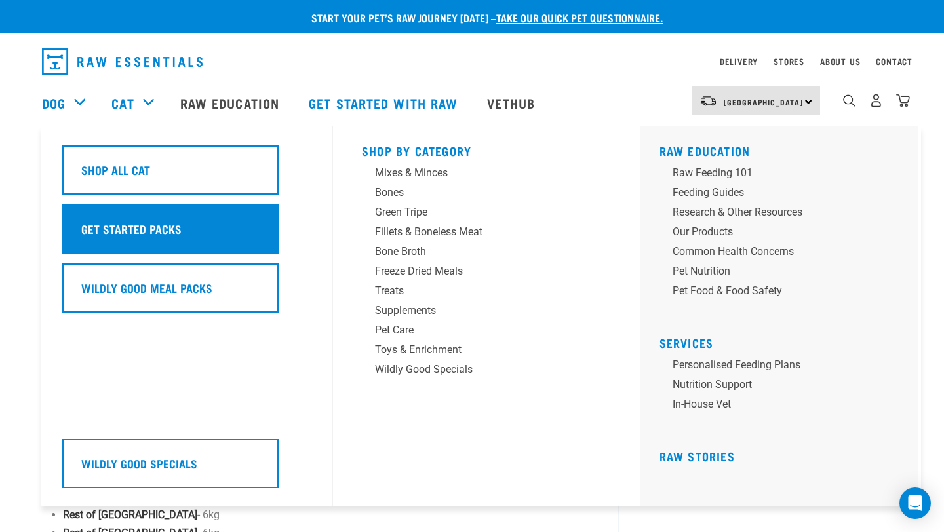
click at [171, 235] on h5 "Get Started Packs" at bounding box center [131, 228] width 100 height 17
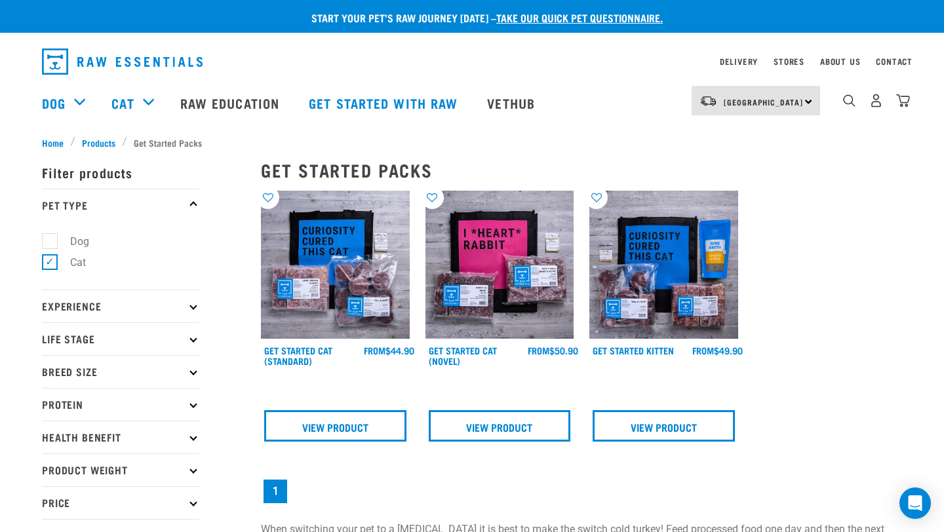
click at [299, 343] on div "Get Started Cat (Standard)" at bounding box center [335, 320] width 164 height 275
click at [299, 348] on link "Get Started Cat (Standard)" at bounding box center [298, 355] width 68 height 15
